Goal: Task Accomplishment & Management: Use online tool/utility

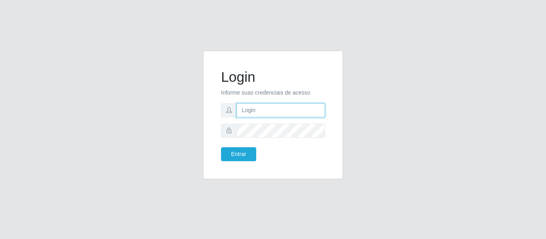
click at [277, 106] on input "text" at bounding box center [281, 111] width 88 height 14
type input "[EMAIL_ADDRESS][DOMAIN_NAME]"
click at [221, 147] on button "Entrar" at bounding box center [238, 154] width 35 height 14
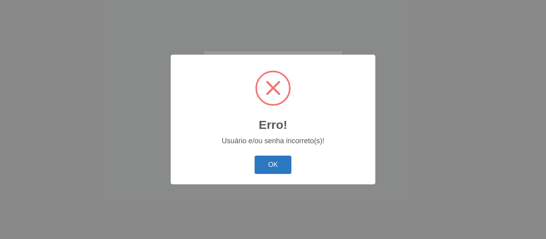
click at [267, 165] on button "OK" at bounding box center [273, 165] width 37 height 19
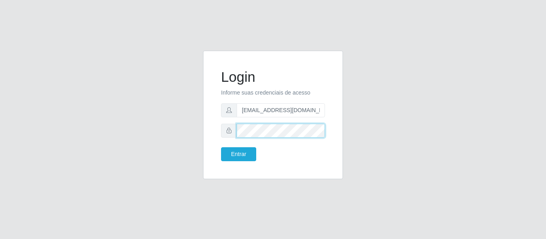
click at [211, 143] on div "Login Informe suas credenciais de acesso [EMAIL_ADDRESS][DOMAIN_NAME] Entrar" at bounding box center [273, 115] width 140 height 129
click at [221, 147] on button "Entrar" at bounding box center [238, 154] width 35 height 14
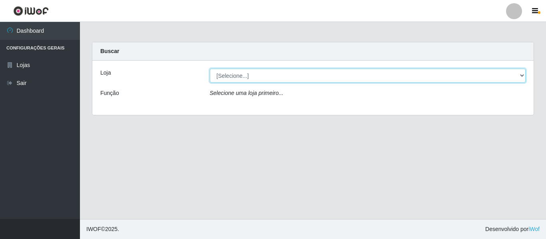
click at [276, 76] on select "[Selecione...] [PERSON_NAME]" at bounding box center [368, 76] width 316 height 14
select select "523"
click at [210, 69] on select "[Selecione...] [PERSON_NAME]" at bounding box center [368, 76] width 316 height 14
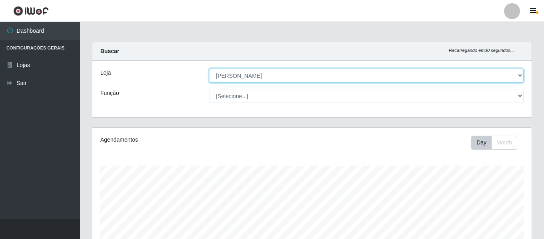
scroll to position [166, 439]
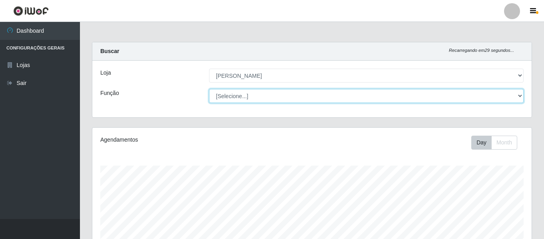
click at [245, 95] on select "[Selecione...] Embalador Embalador + Embalador ++ Repositor Repositor + Reposit…" at bounding box center [366, 96] width 315 height 14
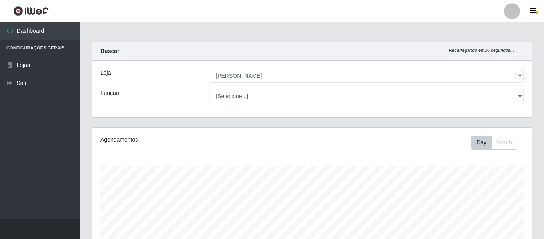
drag, startPoint x: 196, startPoint y: 126, endPoint x: 190, endPoint y: 127, distance: 6.1
click at [195, 126] on div "Carregando... Buscar Recarregando em 26 segundos... Loja [Selecione...] [PERSON…" at bounding box center [312, 85] width 452 height 86
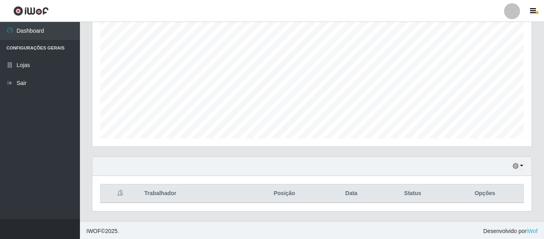
scroll to position [149, 0]
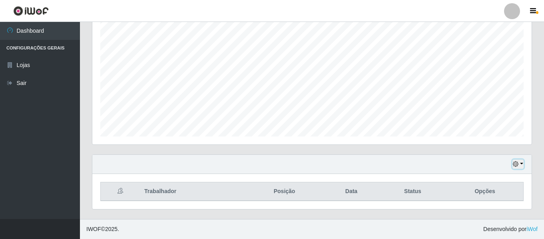
click at [522, 166] on button "button" at bounding box center [517, 164] width 11 height 9
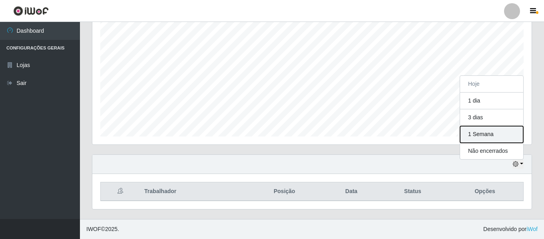
click at [484, 133] on button "1 Semana" at bounding box center [491, 134] width 63 height 17
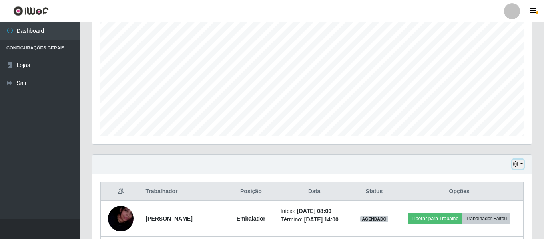
click at [523, 165] on button "button" at bounding box center [517, 164] width 11 height 9
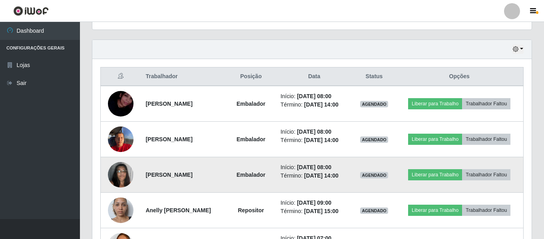
scroll to position [269, 0]
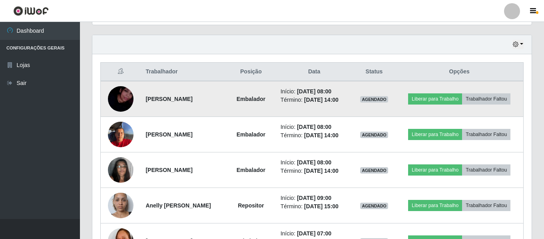
click at [111, 102] on img at bounding box center [121, 99] width 26 height 46
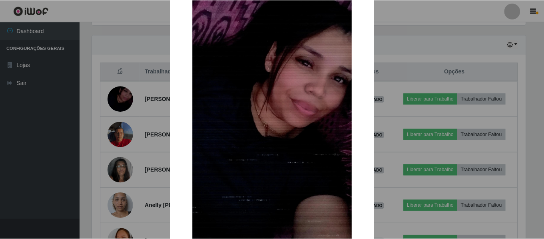
scroll to position [115, 0]
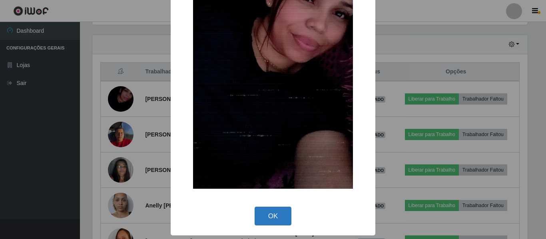
click at [276, 216] on button "OK" at bounding box center [273, 216] width 37 height 19
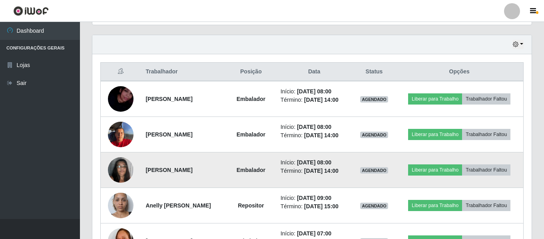
scroll to position [166, 439]
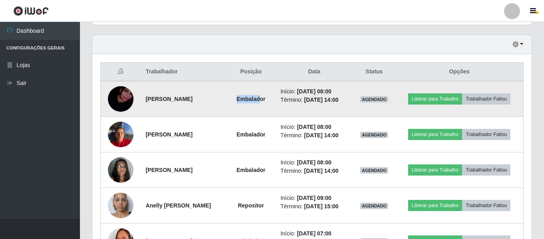
drag, startPoint x: 251, startPoint y: 99, endPoint x: 271, endPoint y: 101, distance: 20.1
click at [265, 101] on strong "Embalador" at bounding box center [251, 99] width 29 height 6
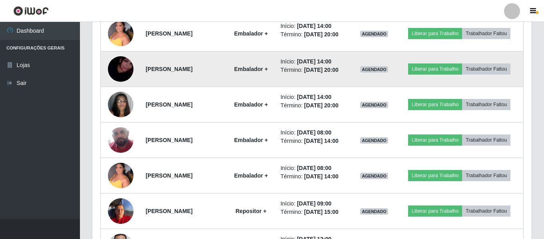
scroll to position [896, 0]
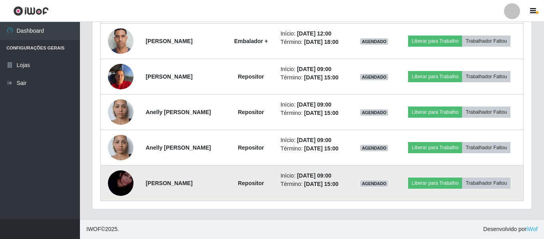
click at [264, 183] on strong "Repositor" at bounding box center [251, 183] width 26 height 6
click at [261, 184] on strong "Repositor" at bounding box center [251, 183] width 26 height 6
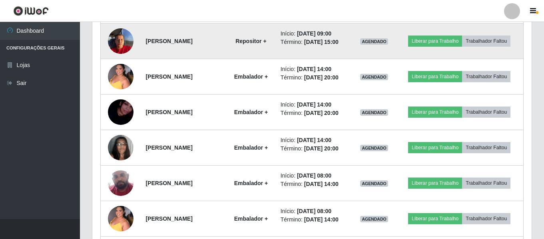
scroll to position [656, 0]
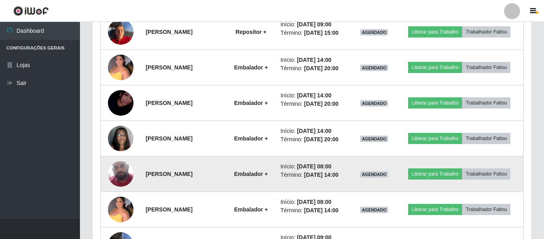
click at [297, 165] on li "Início: [DATE] 08:00" at bounding box center [315, 167] width 68 height 8
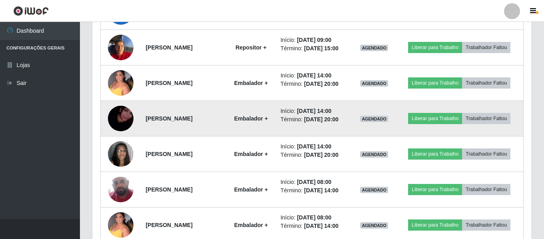
scroll to position [616, 0]
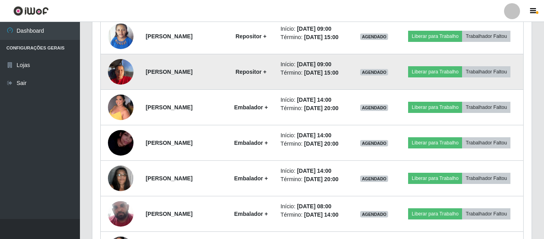
click at [266, 73] on strong "Repositor +" at bounding box center [250, 72] width 31 height 6
click at [242, 72] on td "Repositor +" at bounding box center [251, 72] width 50 height 36
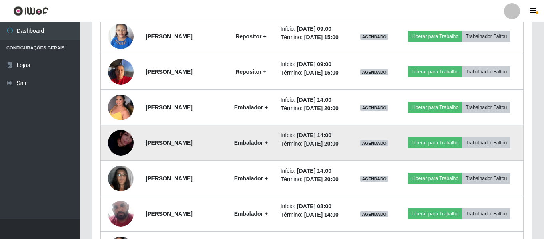
click at [268, 146] on strong "Embalador +" at bounding box center [251, 143] width 34 height 6
drag, startPoint x: 272, startPoint y: 146, endPoint x: 275, endPoint y: 153, distance: 7.3
click at [268, 146] on strong "Embalador +" at bounding box center [251, 143] width 34 height 6
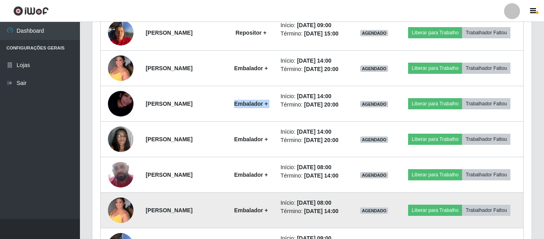
scroll to position [736, 0]
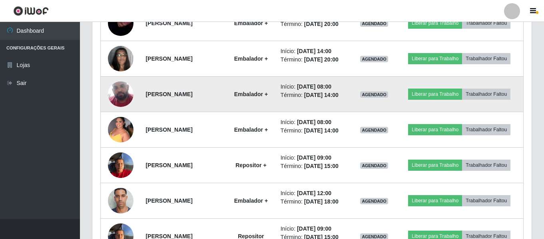
click at [268, 94] on strong "Embalador +" at bounding box center [251, 94] width 34 height 6
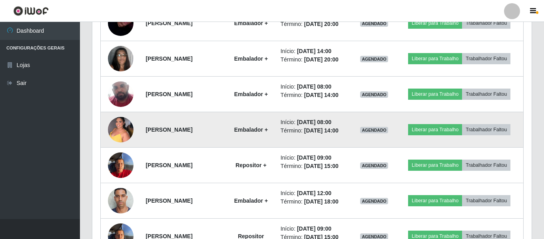
click at [274, 134] on td "Embalador +" at bounding box center [251, 130] width 50 height 36
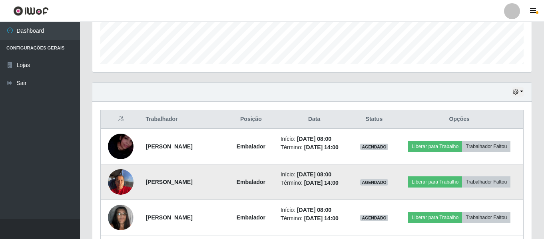
scroll to position [257, 0]
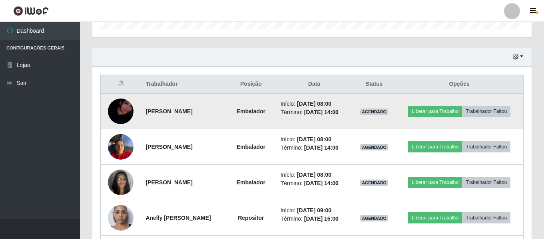
click at [163, 116] on td "[PERSON_NAME]" at bounding box center [184, 112] width 86 height 36
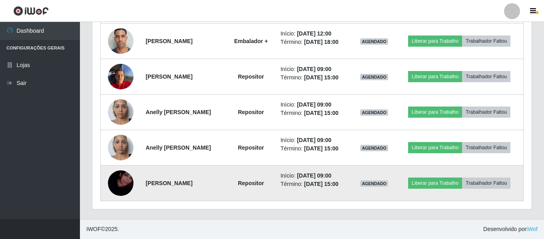
scroll to position [856, 0]
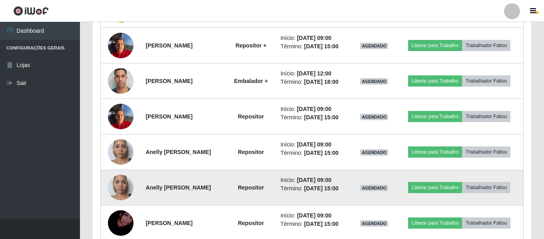
click at [165, 185] on strong "Anelly [PERSON_NAME]" at bounding box center [177, 188] width 65 height 6
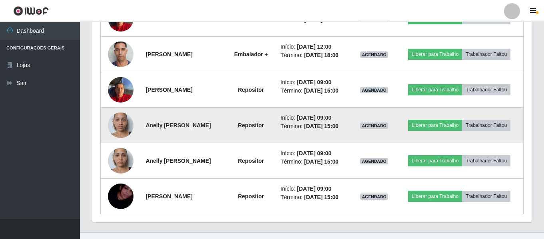
scroll to position [896, 0]
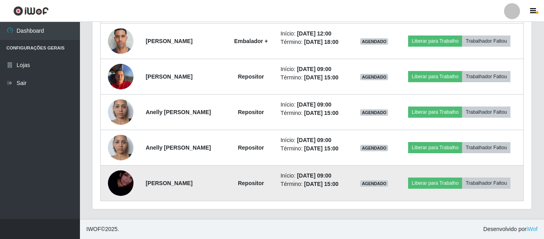
click at [343, 180] on li "Término: [DATE] 15:00" at bounding box center [315, 184] width 68 height 8
drag, startPoint x: 333, startPoint y: 189, endPoint x: 303, endPoint y: 179, distance: 31.2
click at [331, 189] on td "Início: [DATE] 09:00 Término: [DATE] 15:00" at bounding box center [314, 184] width 77 height 36
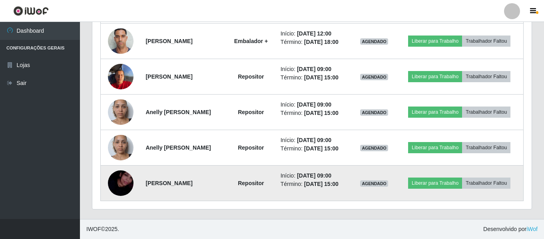
click at [301, 177] on li "Início: [DATE] 09:00" at bounding box center [315, 176] width 68 height 8
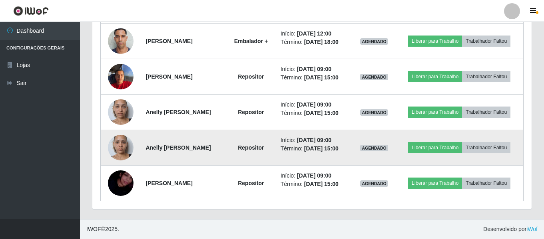
click at [345, 135] on td "Início: [DATE] 09:00 Término: [DATE] 15:00" at bounding box center [314, 148] width 77 height 36
drag, startPoint x: 345, startPoint y: 135, endPoint x: 359, endPoint y: 152, distance: 21.6
click at [353, 152] on td "Início: [DATE] 09:00 Término: [DATE] 15:00" at bounding box center [314, 148] width 77 height 36
click at [331, 140] on time "[DATE] 09:00" at bounding box center [314, 140] width 34 height 6
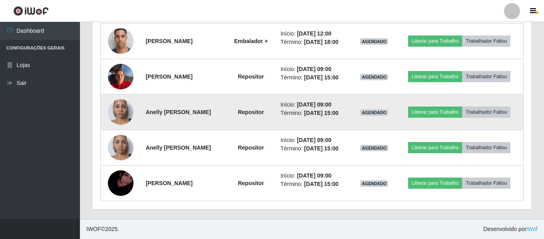
click at [190, 116] on strong "Anelly [PERSON_NAME]" at bounding box center [177, 112] width 65 height 6
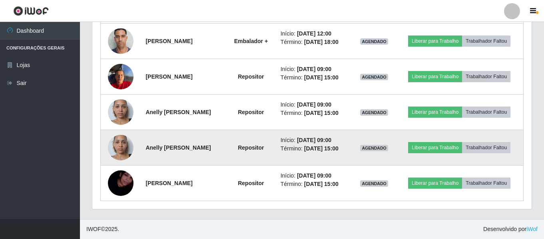
click at [199, 147] on strong "Anelly [PERSON_NAME]" at bounding box center [177, 148] width 65 height 6
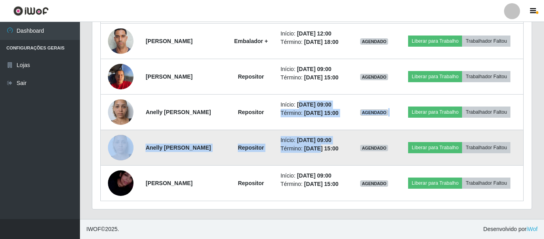
drag, startPoint x: 311, startPoint y: 103, endPoint x: 330, endPoint y: 149, distance: 50.0
click at [328, 153] on td "Início: [DATE] 09:00 Término: [DATE] 15:00" at bounding box center [314, 148] width 77 height 36
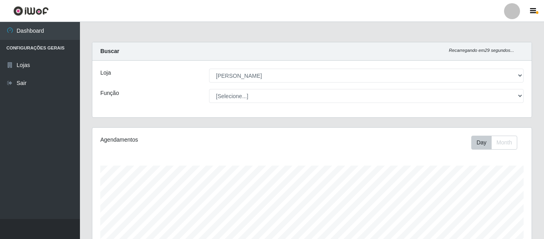
scroll to position [209, 0]
